Goal: Task Accomplishment & Management: Manage account settings

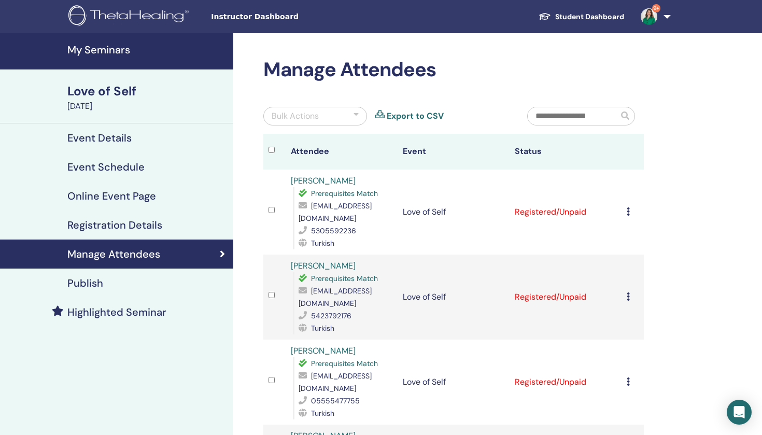
click at [630, 213] on div "Cancel Registration Do not auto-certify Mark as Paid Mark as Unpaid Mark as Abs…" at bounding box center [632, 212] width 12 height 12
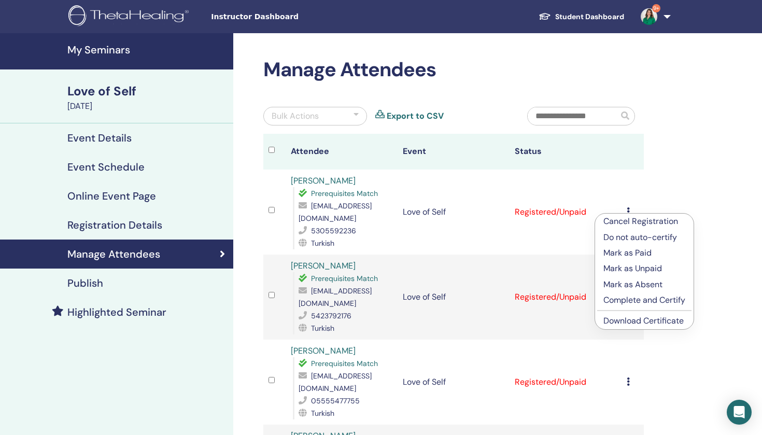
click at [633, 256] on p "Mark as Paid" at bounding box center [644, 253] width 82 height 12
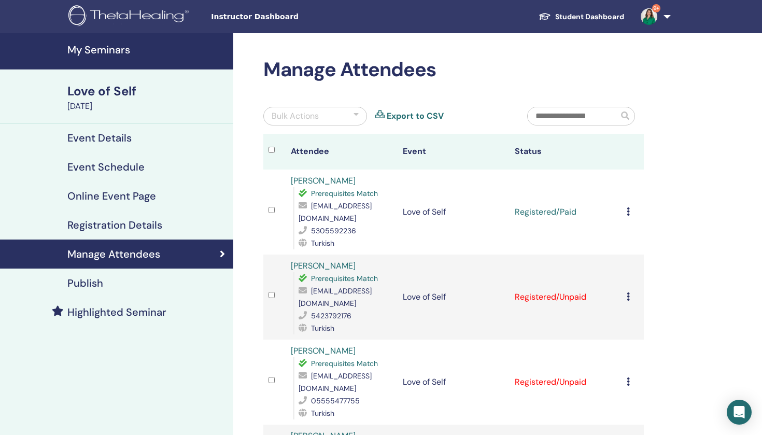
click at [626, 210] on icon at bounding box center [627, 211] width 3 height 8
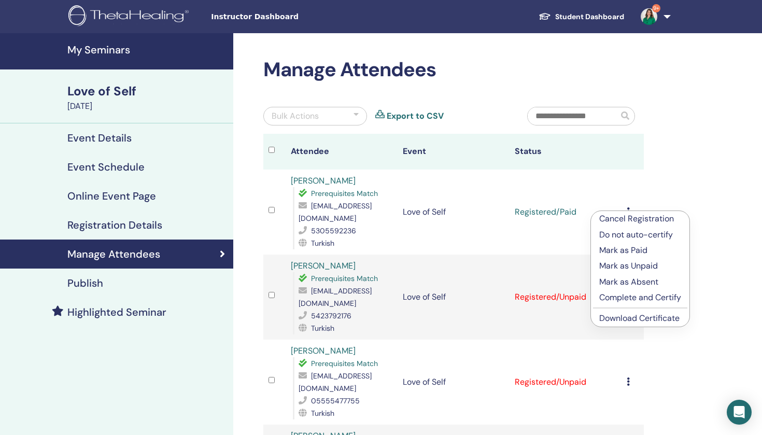
click at [644, 295] on p "Complete and Certify" at bounding box center [640, 297] width 82 height 12
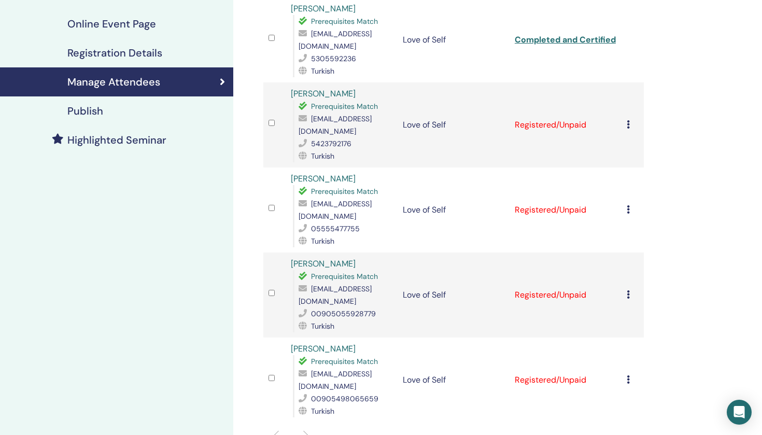
scroll to position [176, 0]
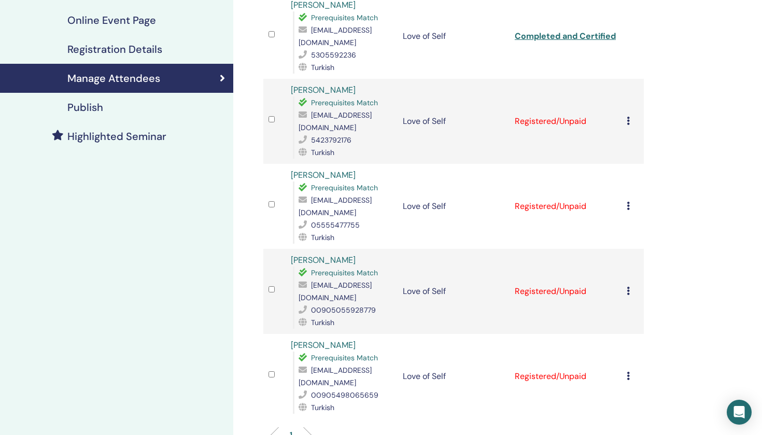
click at [628, 124] on icon at bounding box center [627, 121] width 3 height 8
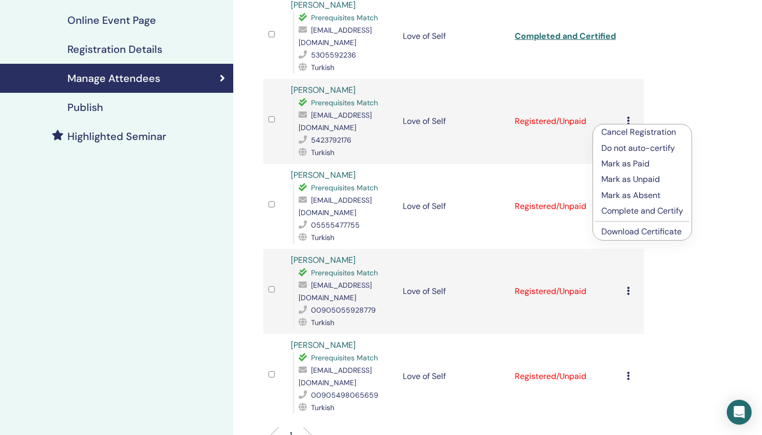
click at [659, 136] on p "Cancel Registration" at bounding box center [642, 132] width 82 height 12
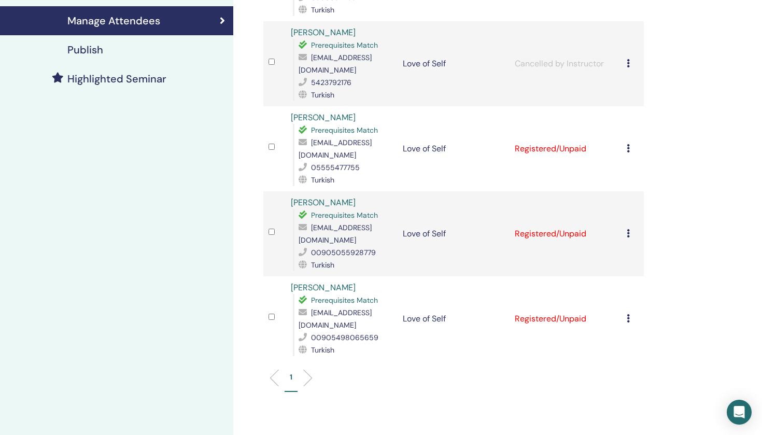
scroll to position [244, 0]
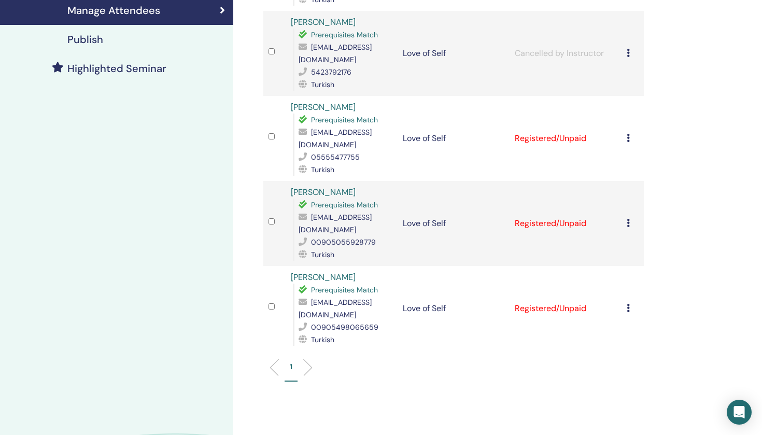
click at [626, 135] on icon at bounding box center [627, 138] width 3 height 8
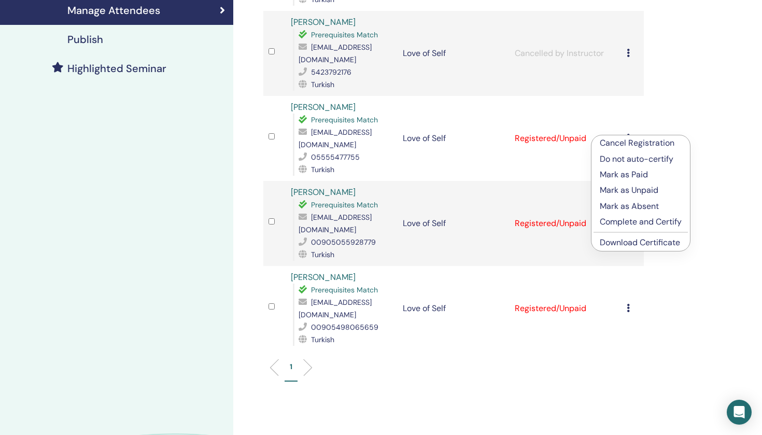
click at [626, 175] on p "Mark as Paid" at bounding box center [641, 174] width 82 height 12
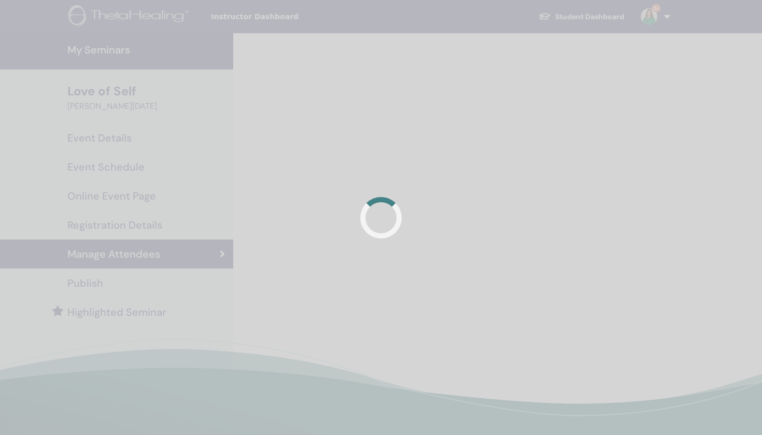
scroll to position [244, 0]
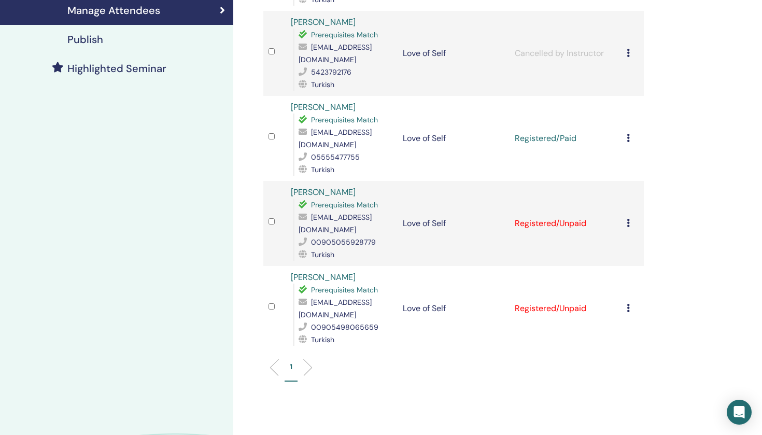
click at [628, 134] on icon at bounding box center [627, 138] width 3 height 8
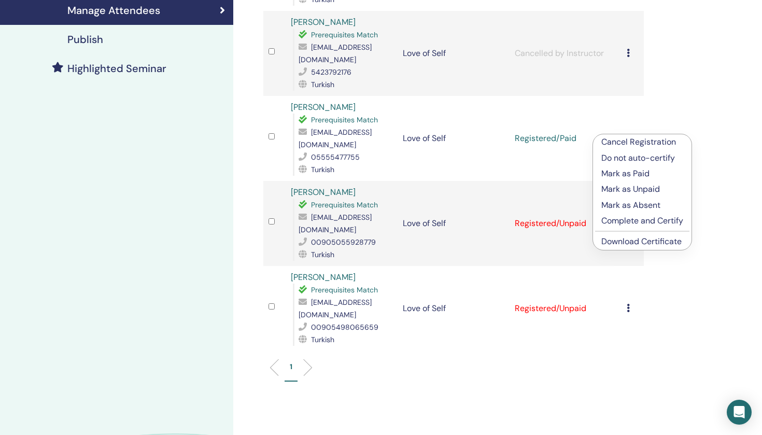
click at [635, 220] on p "Complete and Certify" at bounding box center [642, 221] width 82 height 12
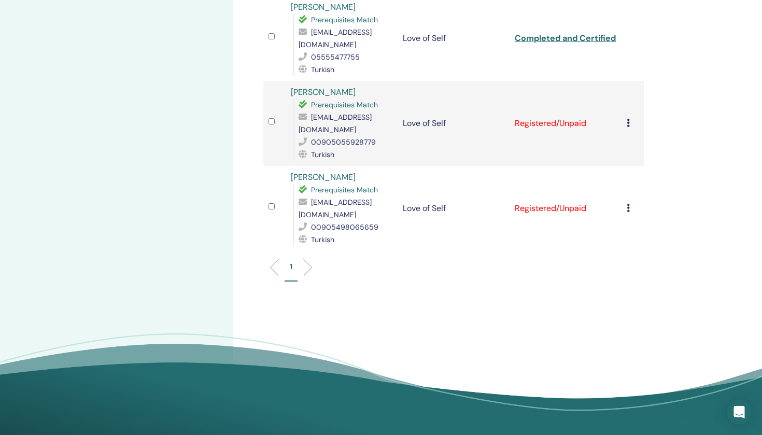
scroll to position [353, 0]
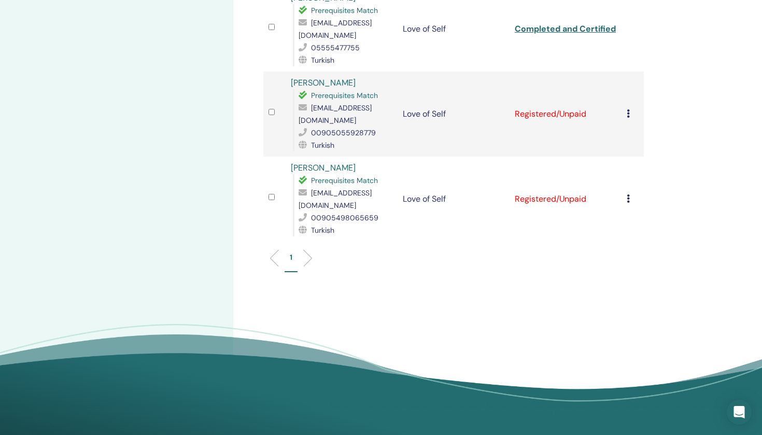
click at [628, 109] on icon at bounding box center [627, 113] width 3 height 8
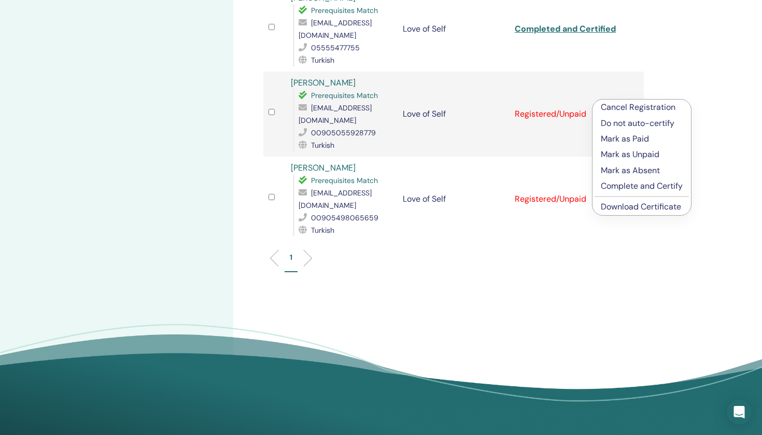
click at [628, 141] on p "Mark as Paid" at bounding box center [642, 139] width 82 height 12
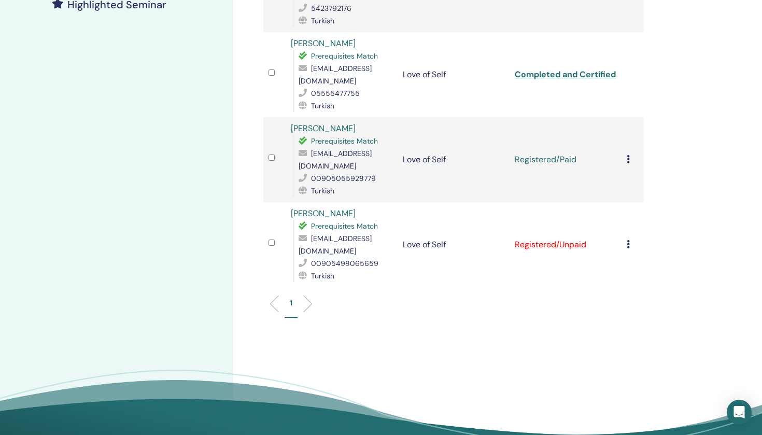
scroll to position [330, 0]
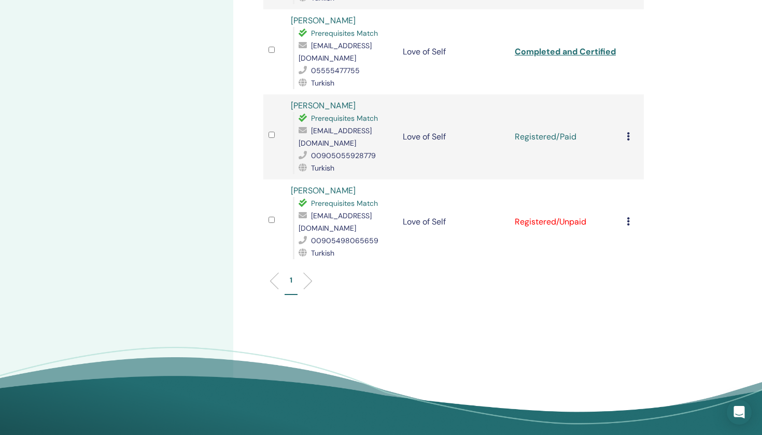
click at [626, 132] on icon at bounding box center [627, 136] width 3 height 8
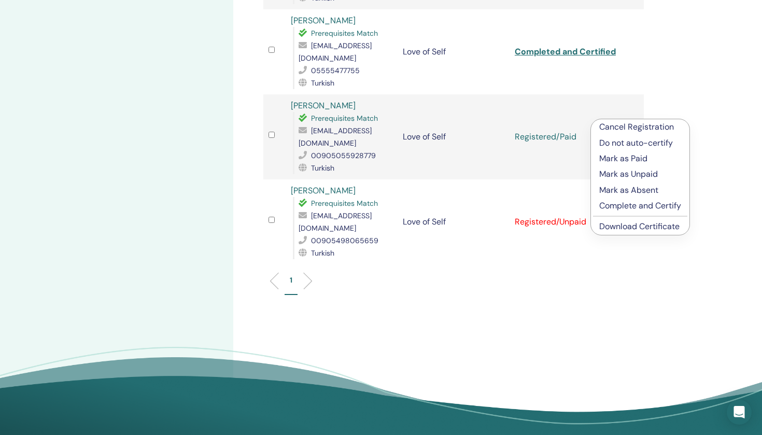
click at [633, 209] on p "Complete and Certify" at bounding box center [640, 205] width 82 height 12
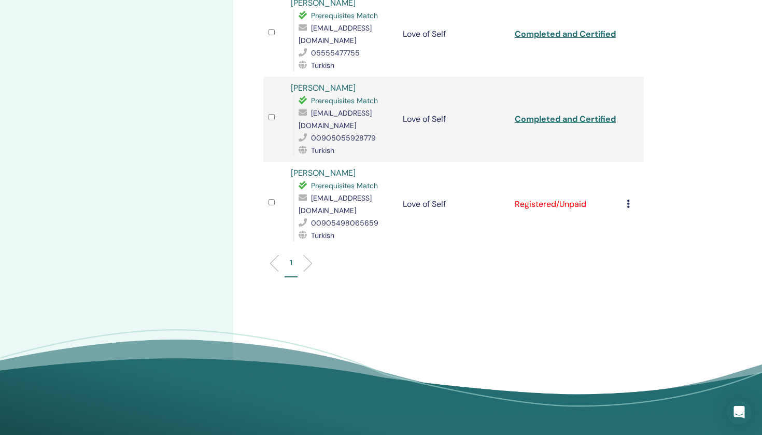
scroll to position [389, 0]
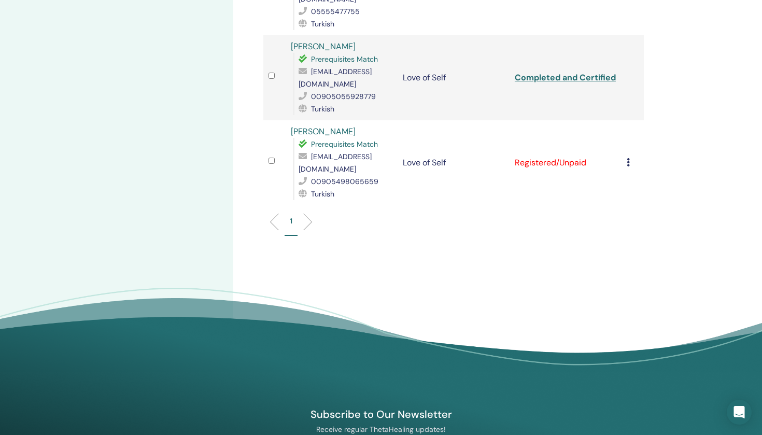
click at [628, 158] on icon at bounding box center [627, 162] width 3 height 8
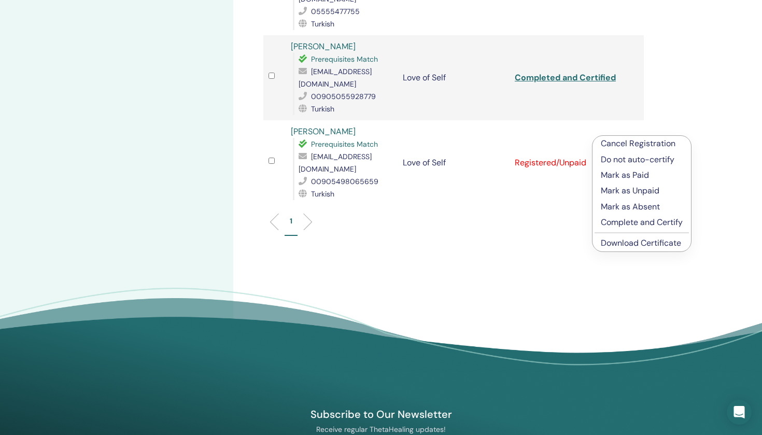
click at [624, 178] on p "Mark as Paid" at bounding box center [642, 175] width 82 height 12
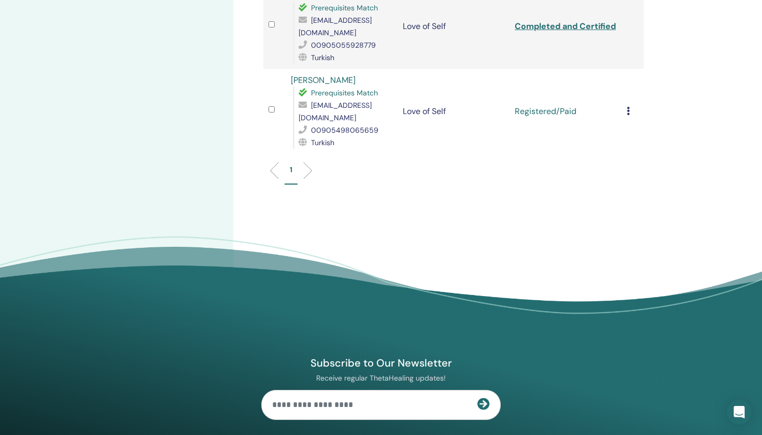
scroll to position [457, 0]
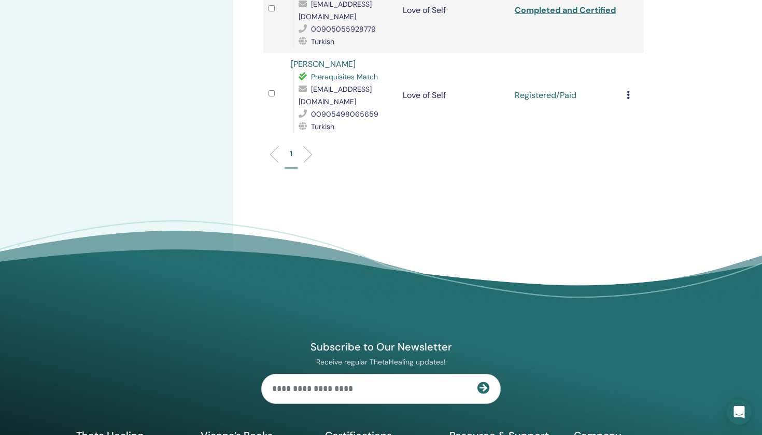
click at [623, 69] on td "Cancel Registration Do not auto-certify Mark as Paid Mark as Unpaid Mark as Abs…" at bounding box center [632, 95] width 22 height 85
click at [628, 91] on icon at bounding box center [627, 95] width 3 height 8
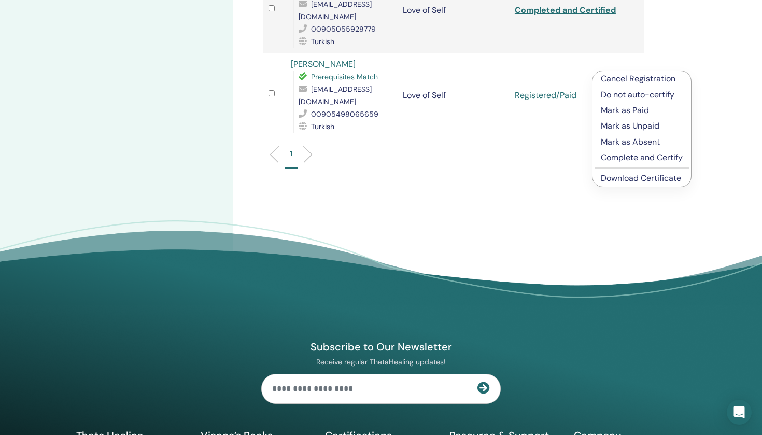
click at [628, 155] on p "Complete and Certify" at bounding box center [642, 157] width 82 height 12
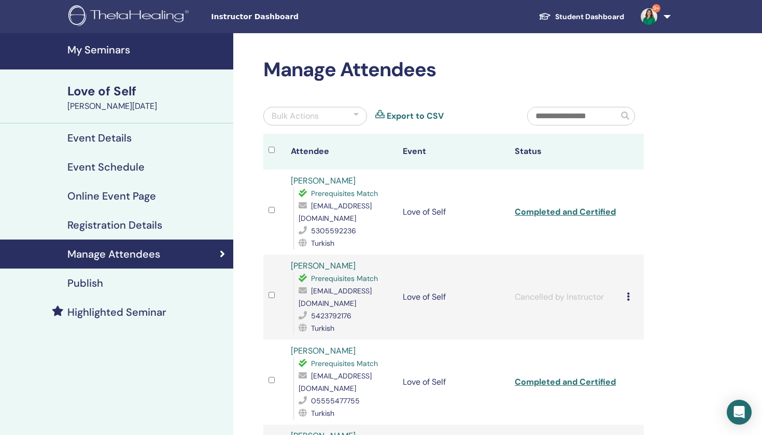
click at [125, 53] on h4 "My Seminars" at bounding box center [147, 50] width 160 height 12
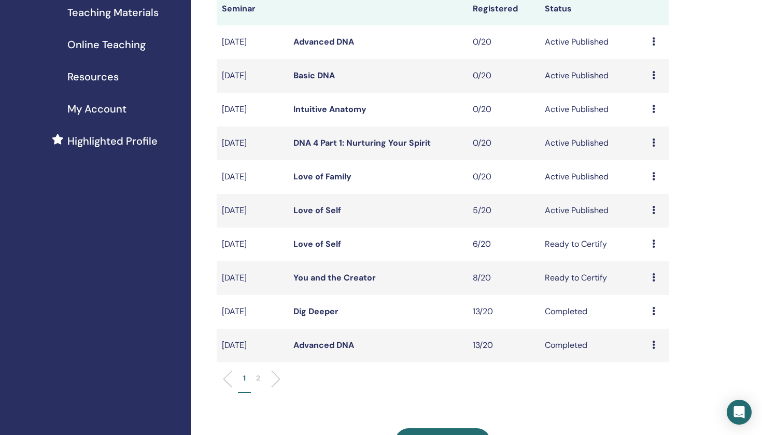
scroll to position [166, 0]
click at [655, 241] on div "Preview Edit Attendees Cancel" at bounding box center [657, 243] width 11 height 12
click at [664, 282] on link "Attendees" at bounding box center [649, 281] width 39 height 11
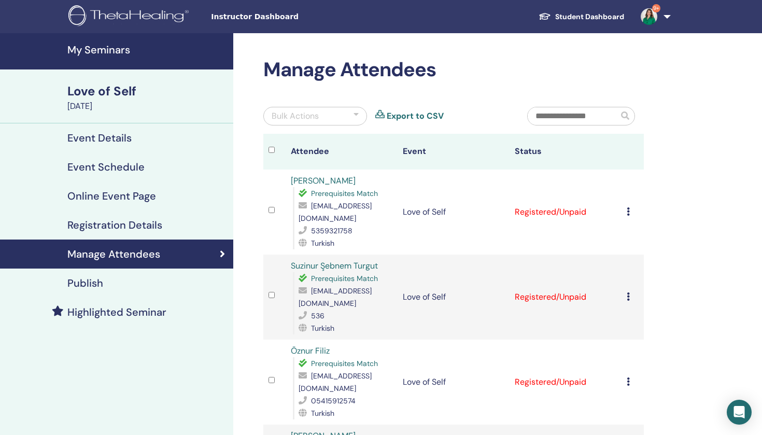
click at [630, 211] on div "Cancel Registration Do not auto-certify Mark as Paid Mark as Unpaid Mark as Abs…" at bounding box center [632, 212] width 12 height 12
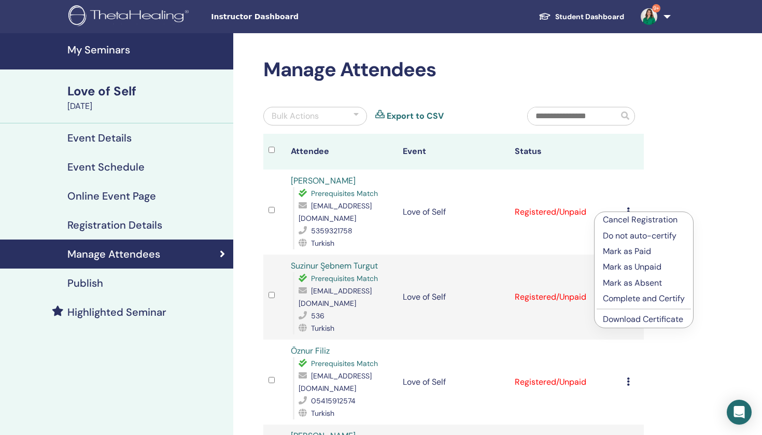
click at [633, 251] on p "Mark as Paid" at bounding box center [644, 251] width 82 height 12
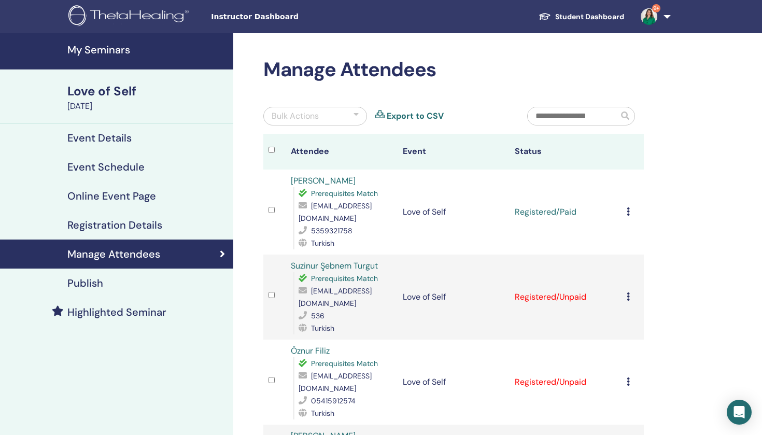
click at [627, 211] on icon at bounding box center [627, 211] width 3 height 8
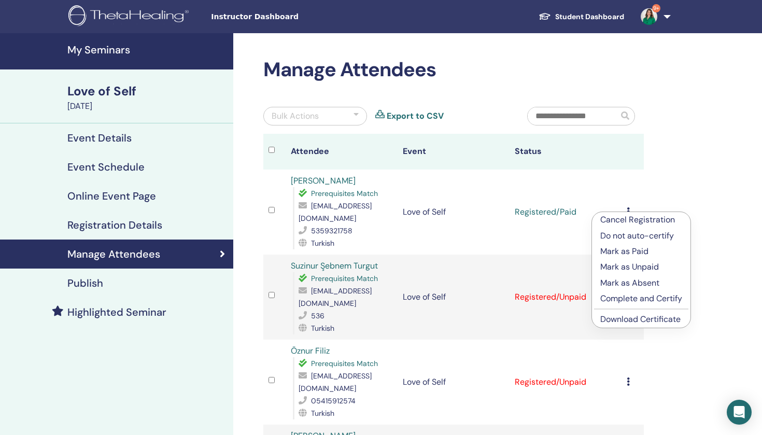
click at [636, 298] on p "Complete and Certify" at bounding box center [641, 298] width 82 height 12
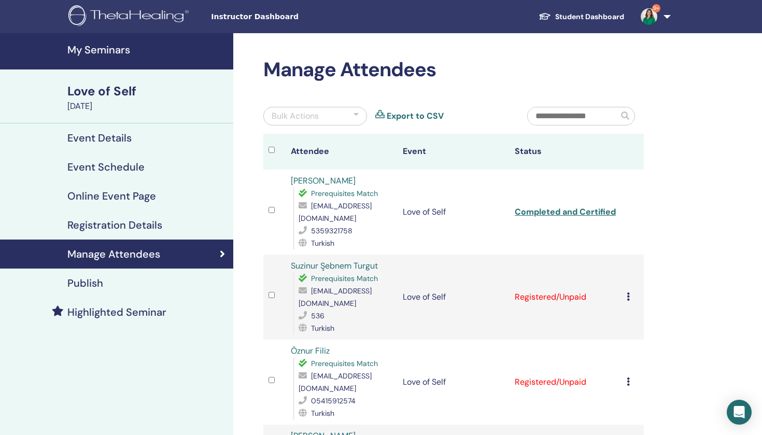
scroll to position [74, 0]
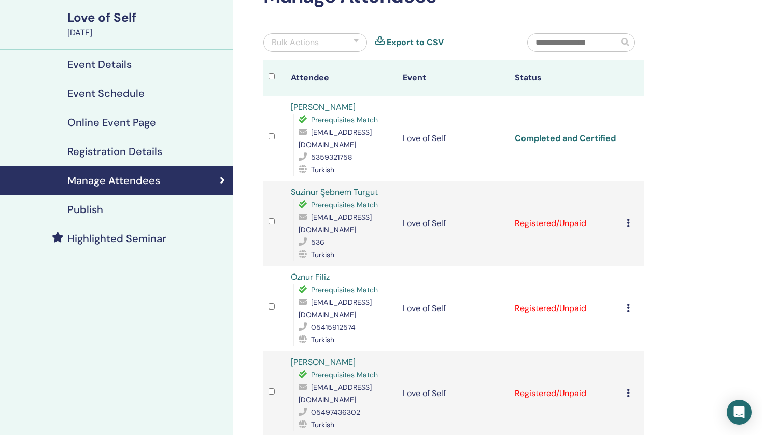
click at [629, 219] on icon at bounding box center [627, 223] width 3 height 8
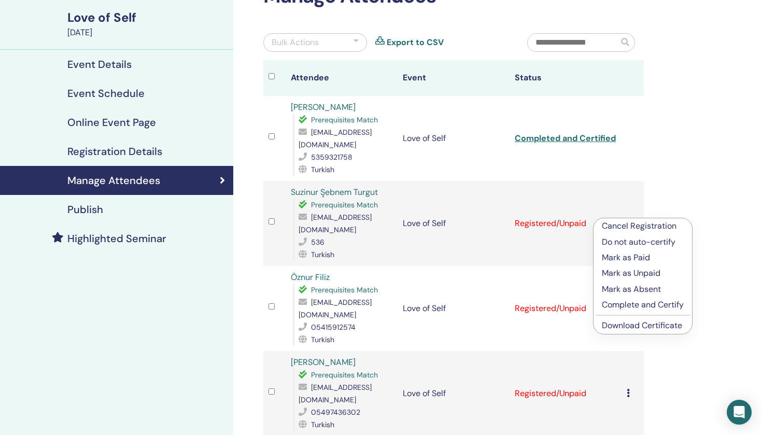
click at [634, 260] on p "Mark as Paid" at bounding box center [643, 257] width 82 height 12
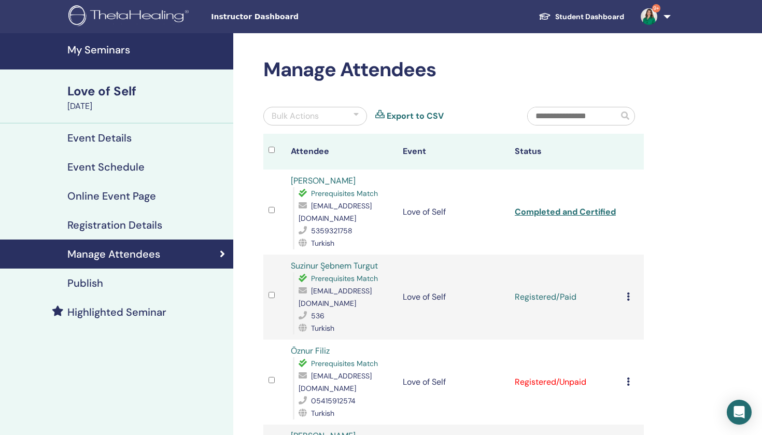
scroll to position [74, 0]
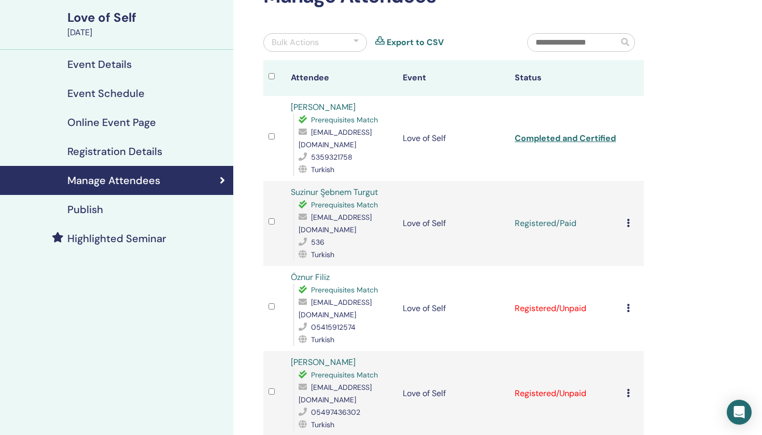
click at [629, 220] on icon at bounding box center [627, 223] width 3 height 8
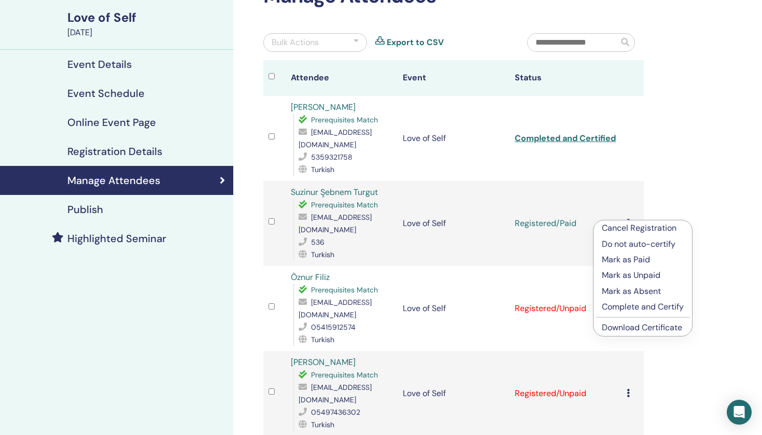
click at [637, 309] on p "Complete and Certify" at bounding box center [643, 307] width 82 height 12
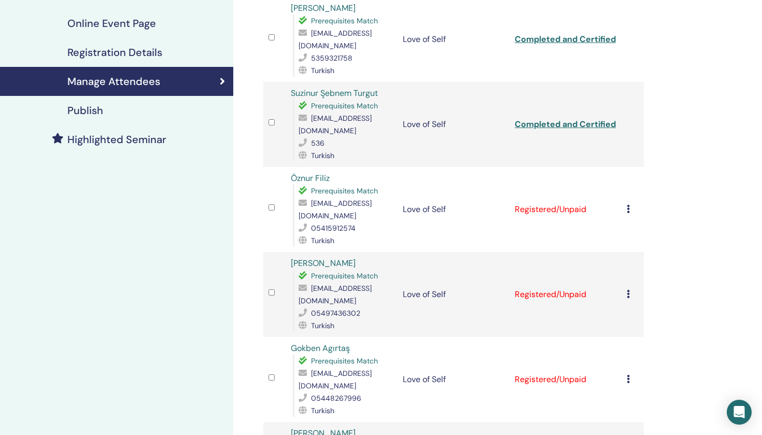
scroll to position [189, 0]
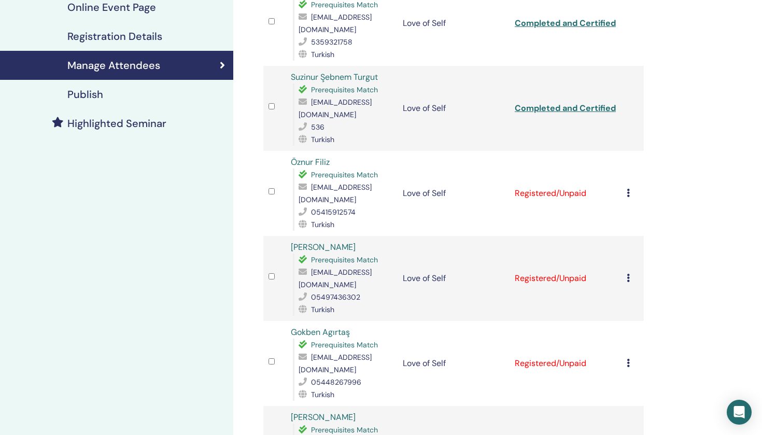
click at [629, 189] on icon at bounding box center [627, 193] width 3 height 8
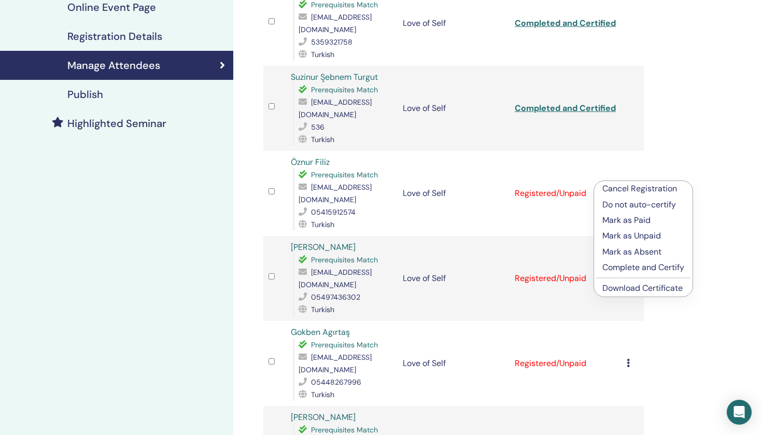
click at [636, 222] on p "Mark as Paid" at bounding box center [643, 220] width 82 height 12
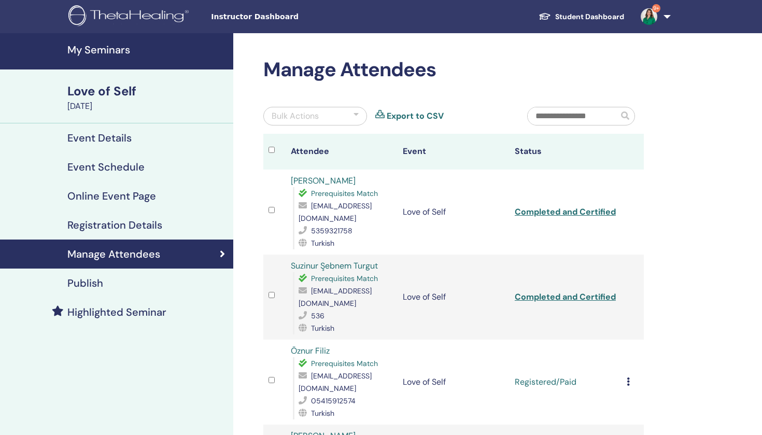
scroll to position [189, 0]
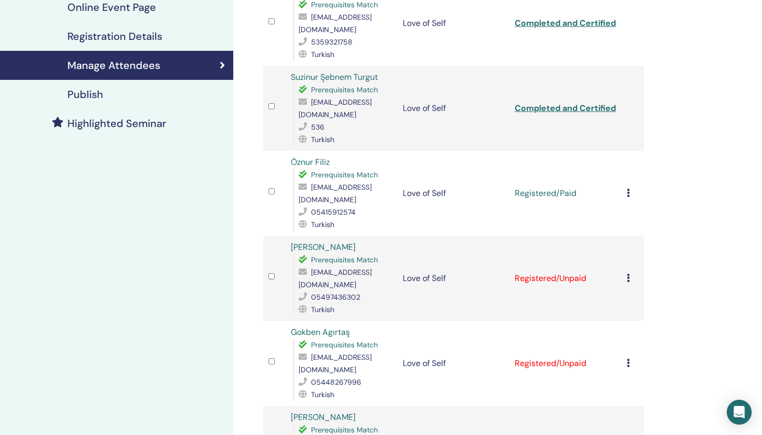
click at [629, 189] on icon at bounding box center [627, 193] width 3 height 8
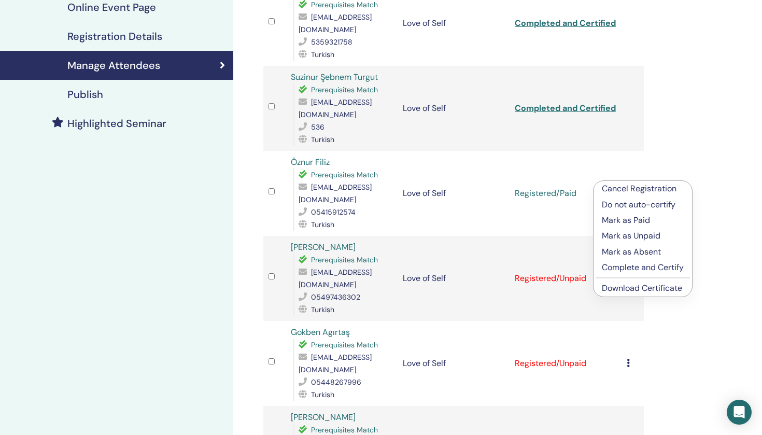
click at [644, 265] on p "Complete and Certify" at bounding box center [643, 267] width 82 height 12
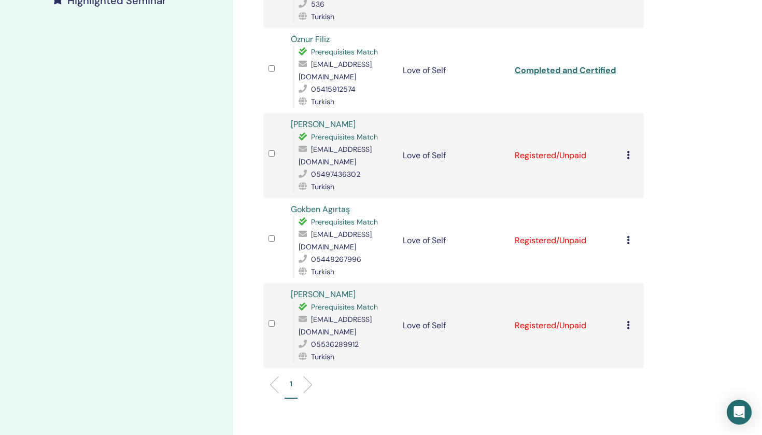
scroll to position [326, 0]
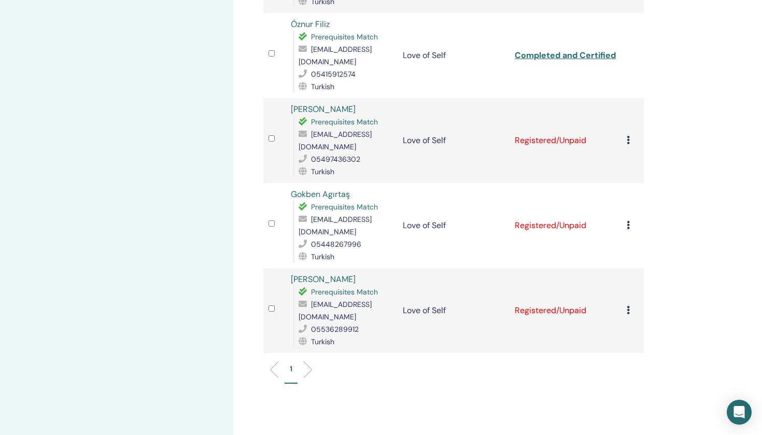
click at [625, 119] on td "Cancel Registration Do not auto-certify Mark as Paid Mark as Unpaid Mark as Abs…" at bounding box center [632, 140] width 22 height 85
click at [629, 136] on icon at bounding box center [627, 140] width 3 height 8
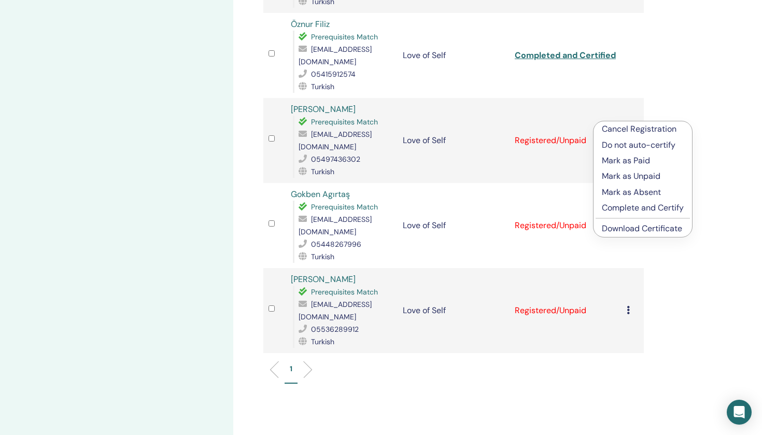
click at [632, 160] on p "Mark as Paid" at bounding box center [643, 160] width 82 height 12
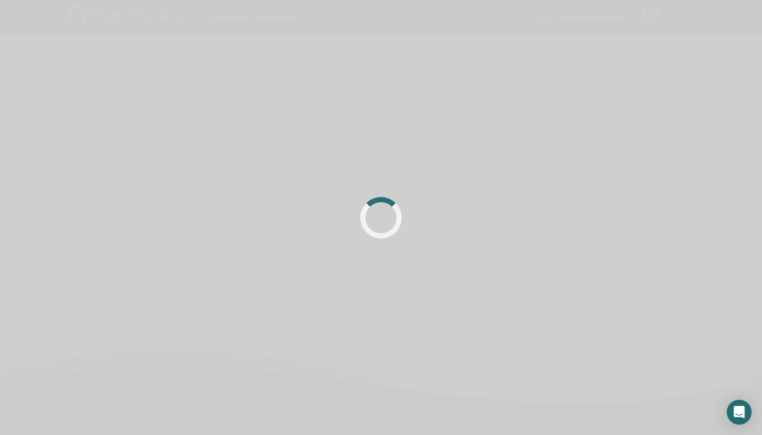
scroll to position [244, 0]
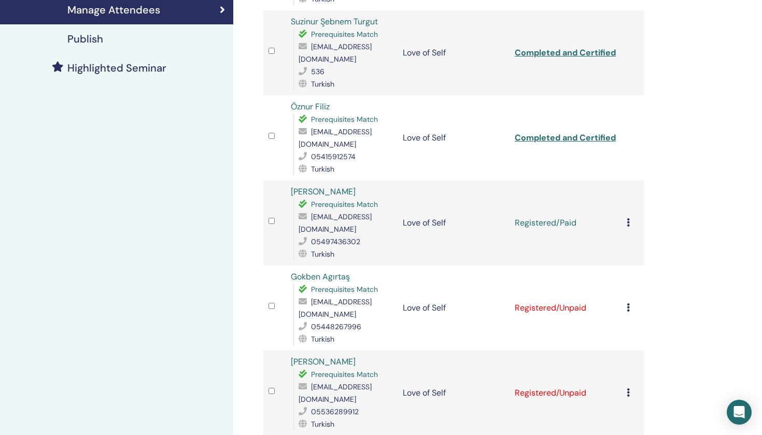
click at [630, 217] on div "Cancel Registration Do not auto-certify Mark as Paid Mark as Unpaid Mark as Abs…" at bounding box center [632, 223] width 12 height 12
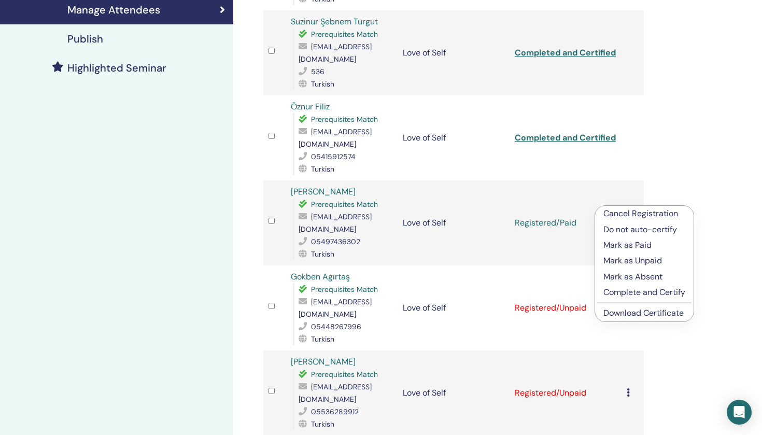
click at [629, 292] on p "Complete and Certify" at bounding box center [644, 292] width 82 height 12
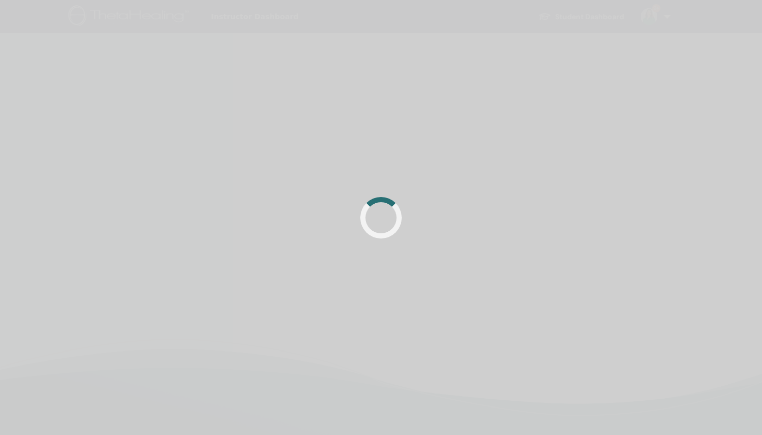
scroll to position [244, 0]
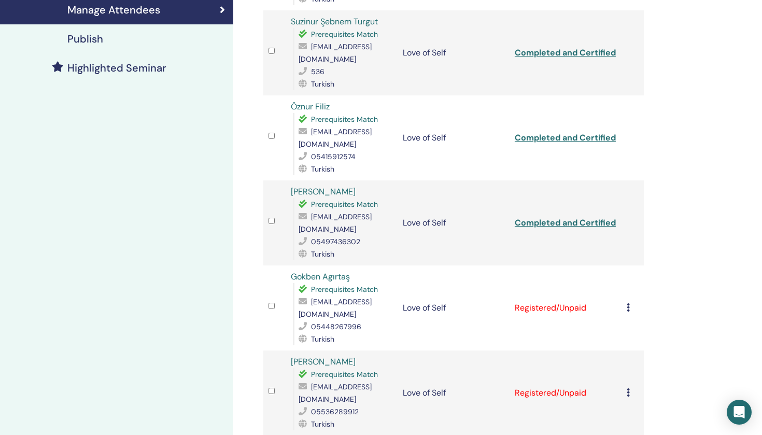
click at [628, 303] on icon at bounding box center [627, 307] width 3 height 8
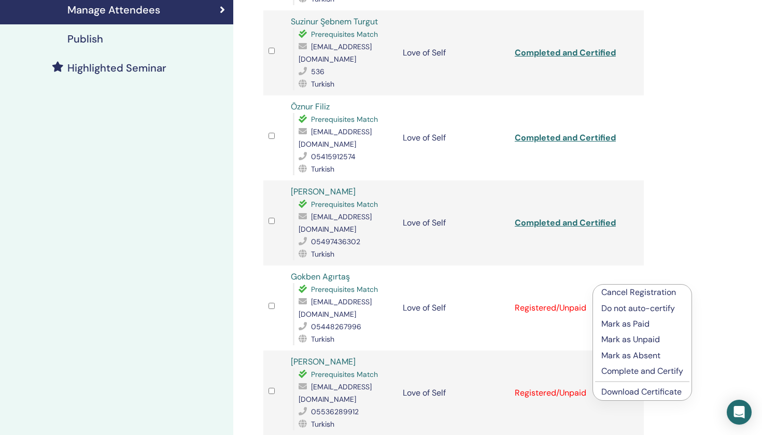
click at [630, 325] on p "Mark as Paid" at bounding box center [642, 324] width 82 height 12
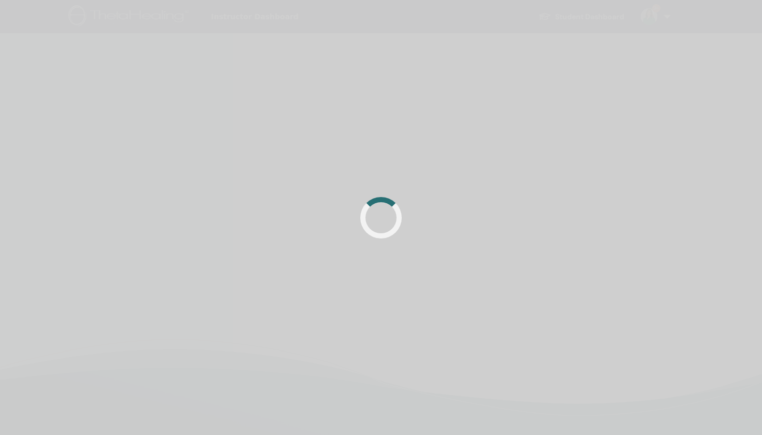
scroll to position [244, 0]
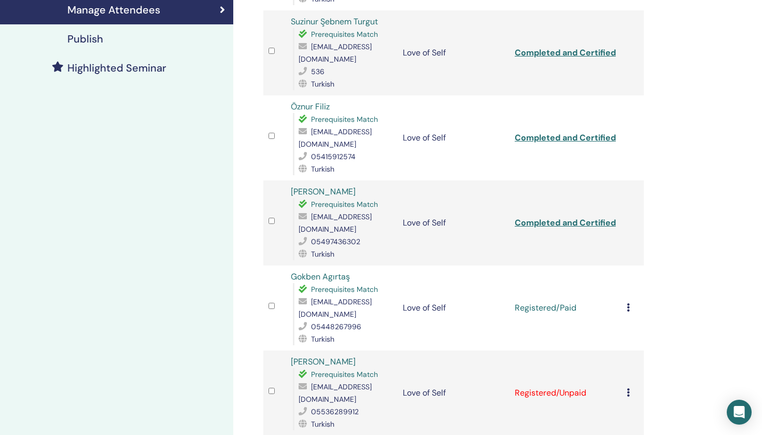
click at [632, 302] on div "Cancel Registration Do not auto-certify Mark as Paid Mark as Unpaid Mark as Abs…" at bounding box center [632, 308] width 12 height 12
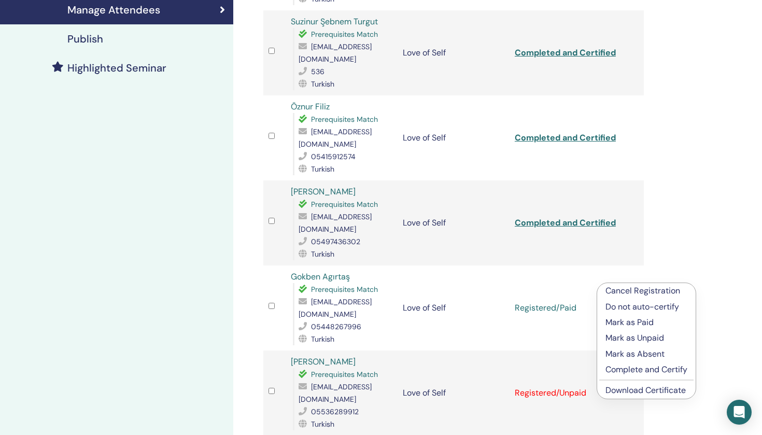
click at [626, 370] on p "Complete and Certify" at bounding box center [646, 369] width 82 height 12
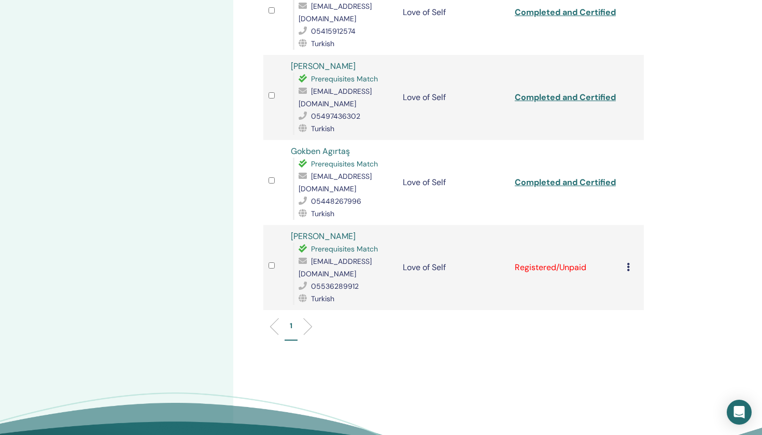
scroll to position [378, 0]
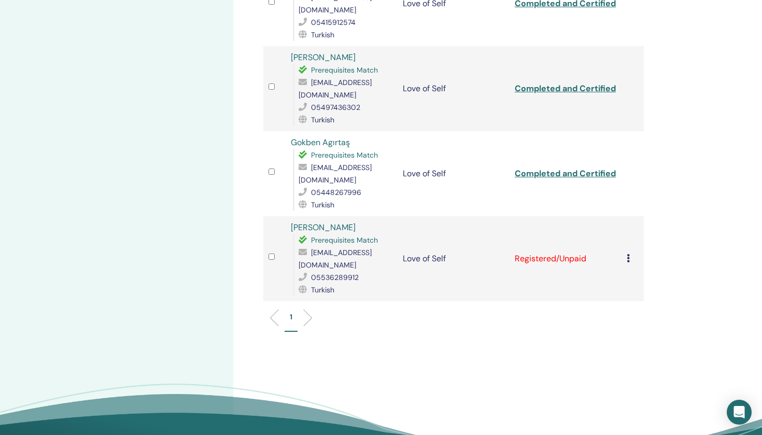
click at [628, 254] on icon at bounding box center [627, 258] width 3 height 8
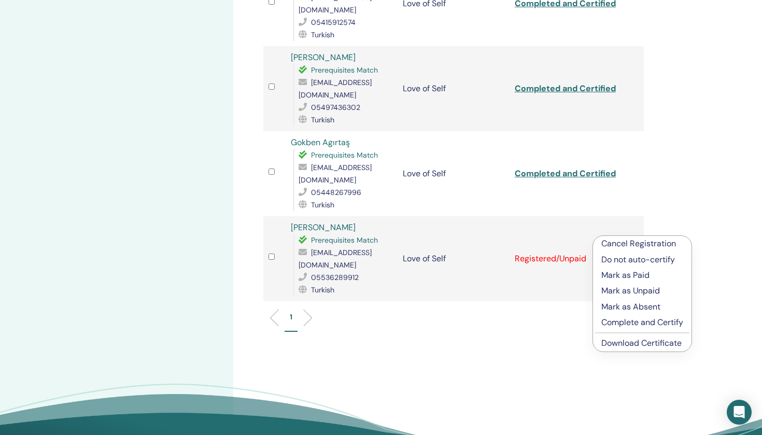
click at [625, 276] on p "Mark as Paid" at bounding box center [642, 275] width 82 height 12
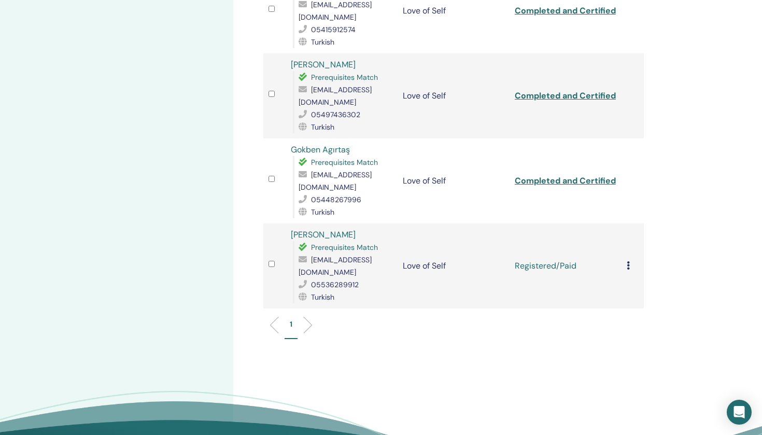
scroll to position [463, 0]
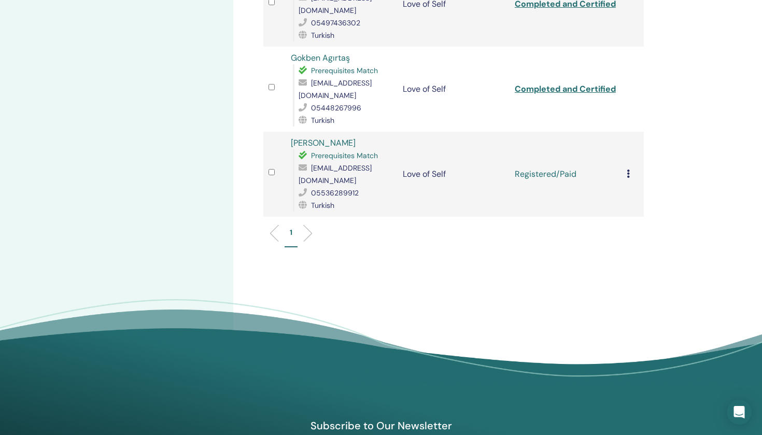
click at [628, 169] on icon at bounding box center [627, 173] width 3 height 8
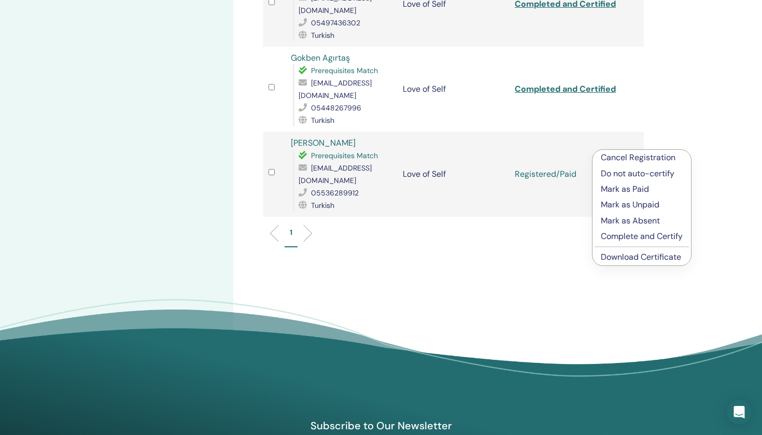
click at [620, 239] on p "Complete and Certify" at bounding box center [642, 236] width 82 height 12
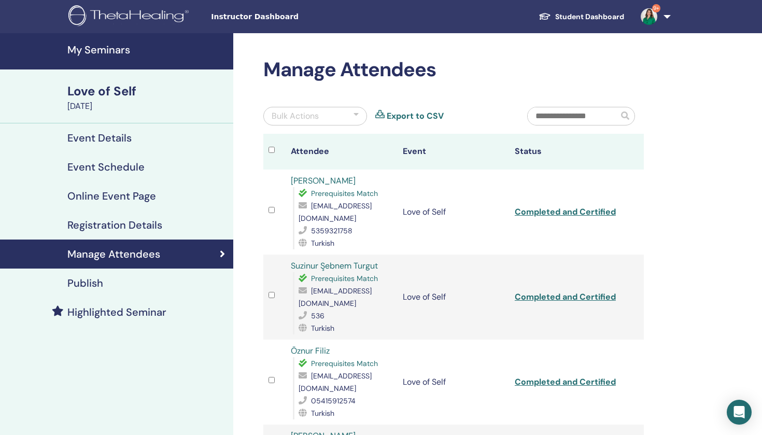
click at [112, 54] on h4 "My Seminars" at bounding box center [147, 50] width 160 height 12
